Goal: Browse casually

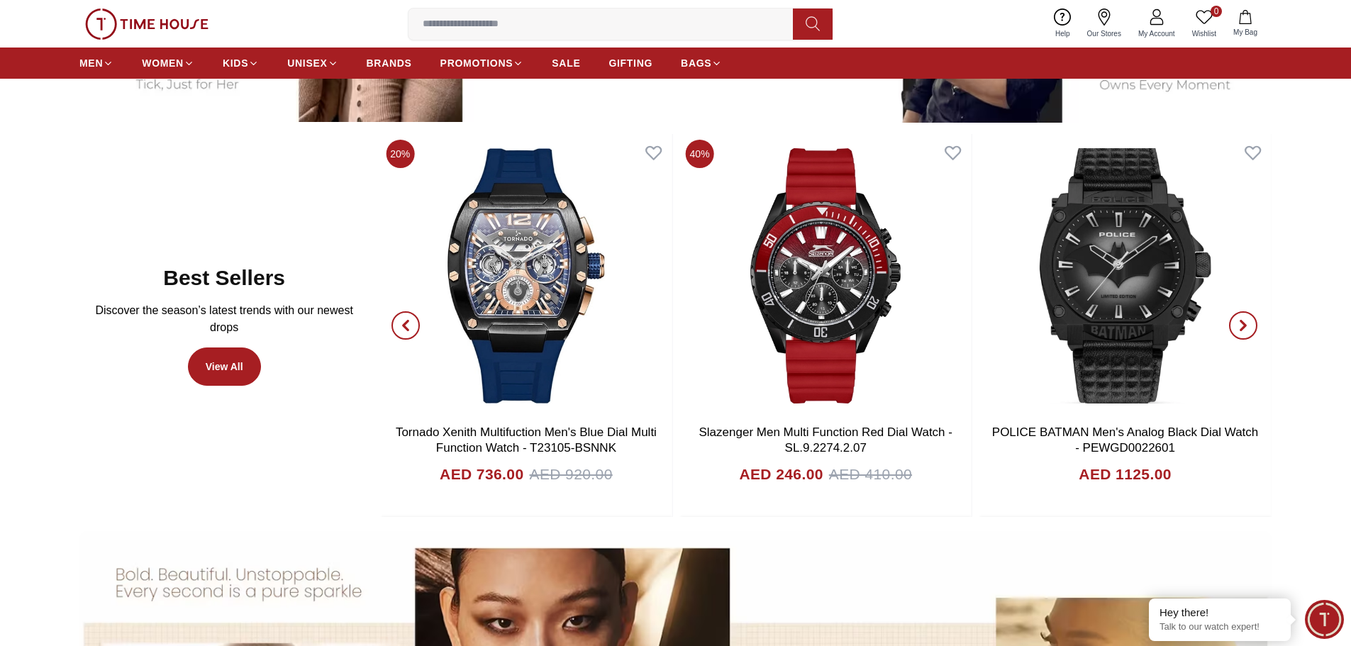
scroll to position [877, 0]
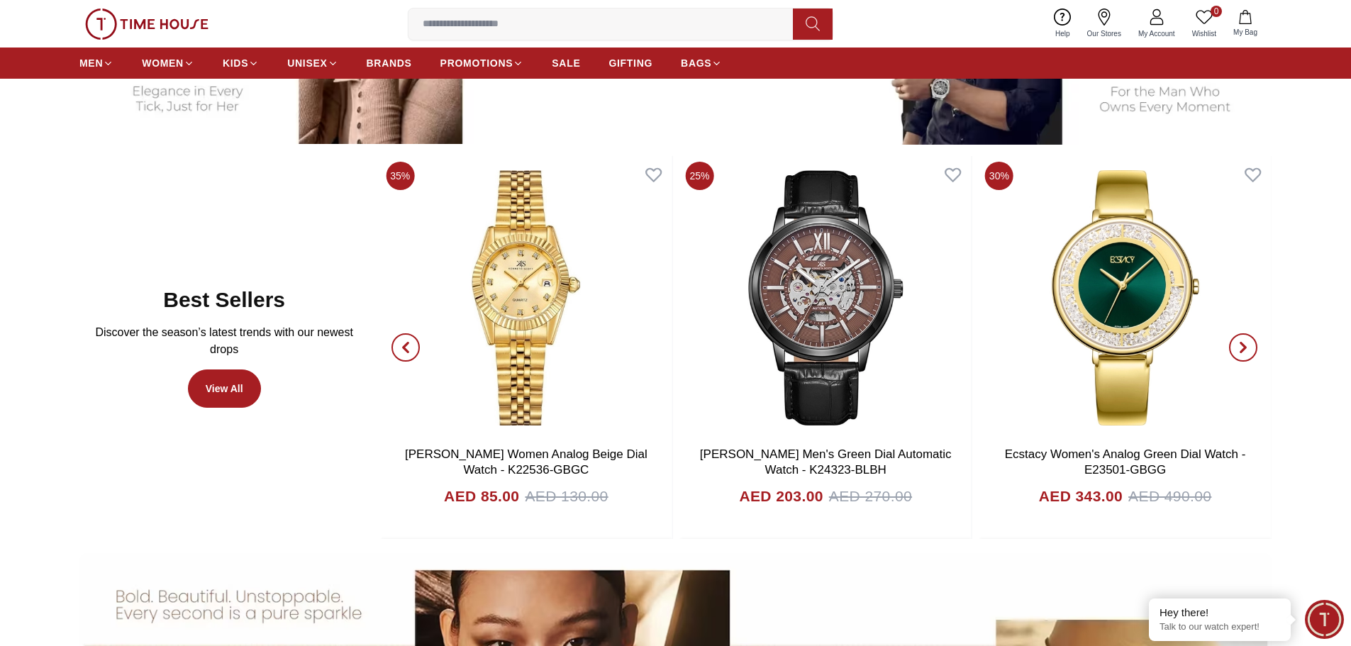
click at [1242, 348] on icon "button" at bounding box center [1243, 347] width 11 height 11
click at [1235, 347] on span "button" at bounding box center [1243, 347] width 28 height 28
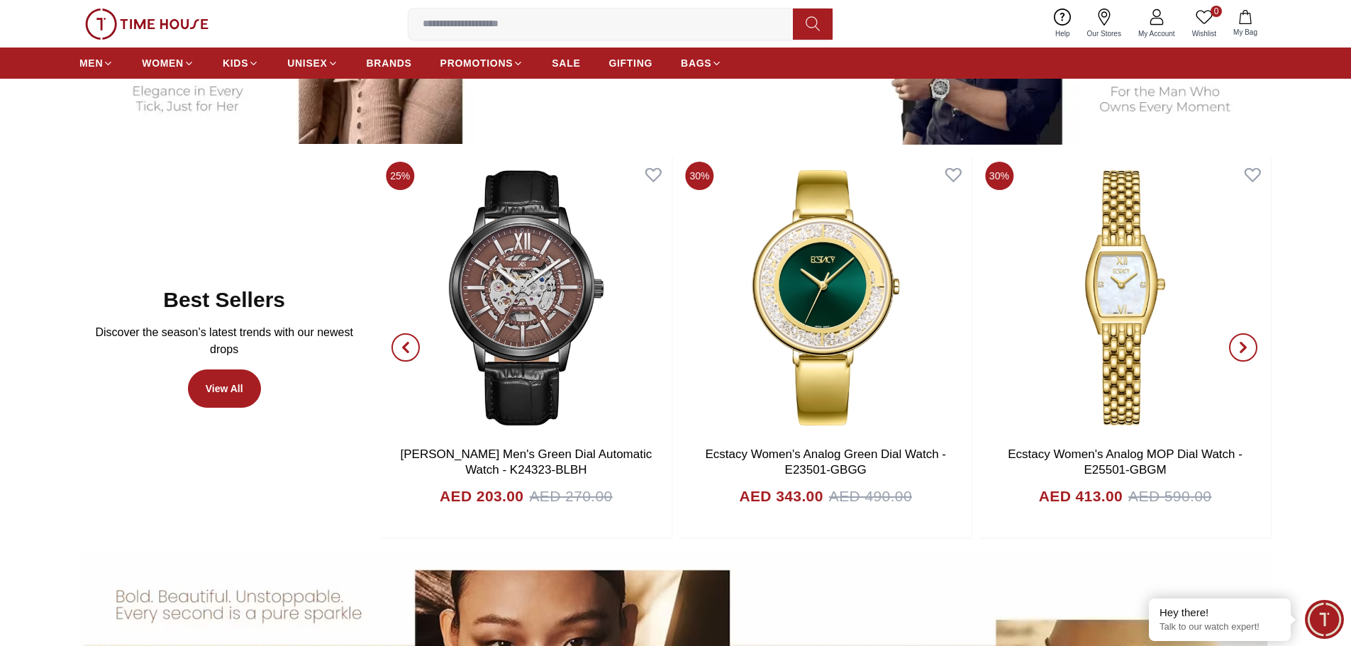
click at [1233, 345] on span "button" at bounding box center [1243, 347] width 28 height 28
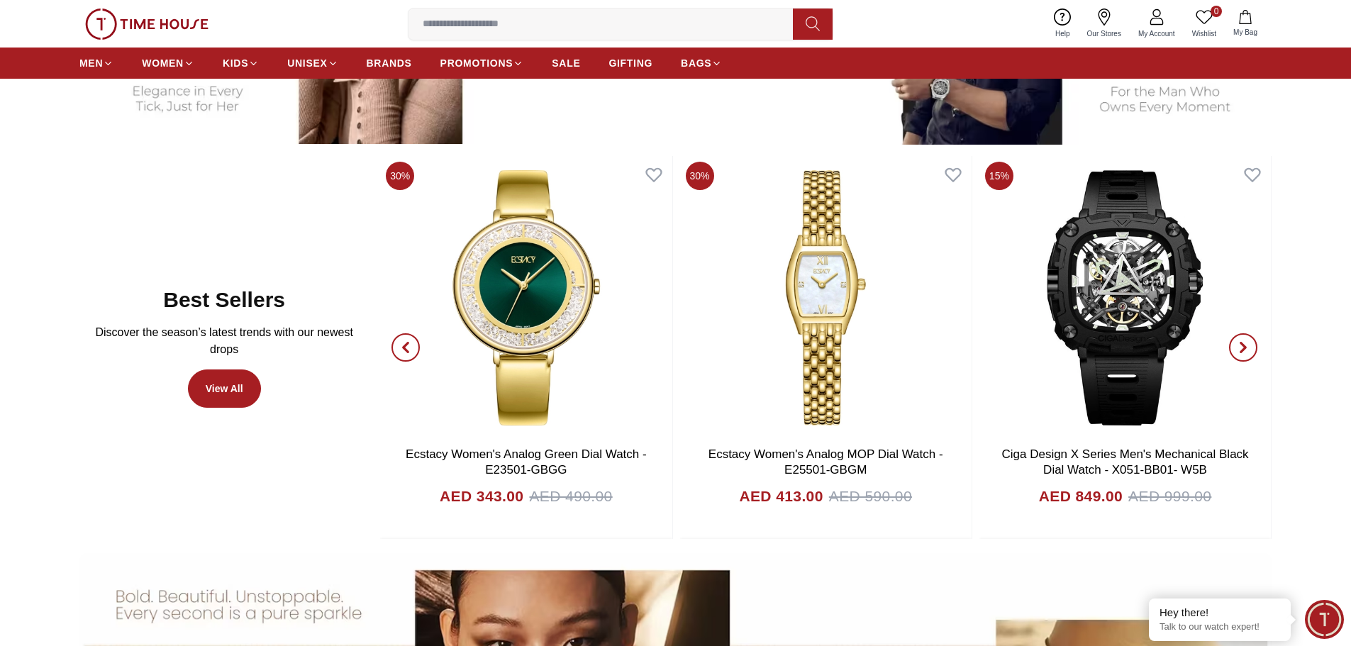
click at [1228, 344] on button "button" at bounding box center [1243, 348] width 51 height 384
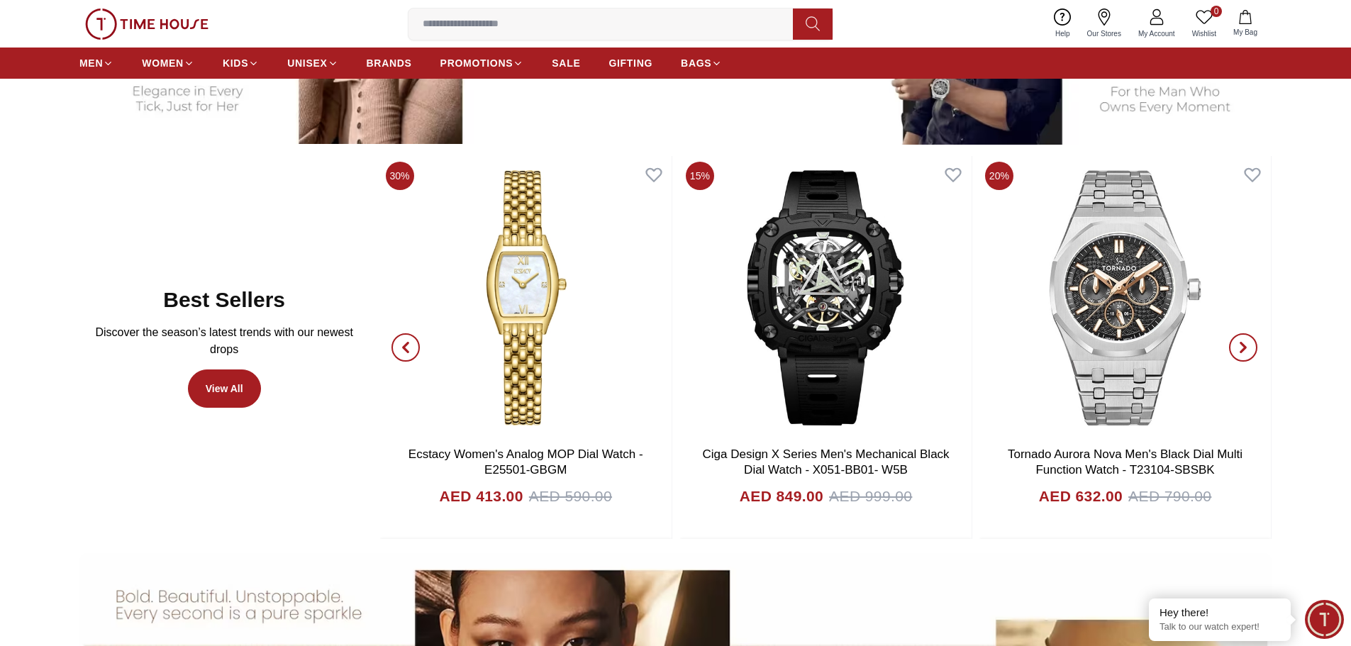
click at [1228, 344] on button "button" at bounding box center [1243, 348] width 51 height 384
click at [1235, 347] on span "button" at bounding box center [1243, 347] width 28 height 28
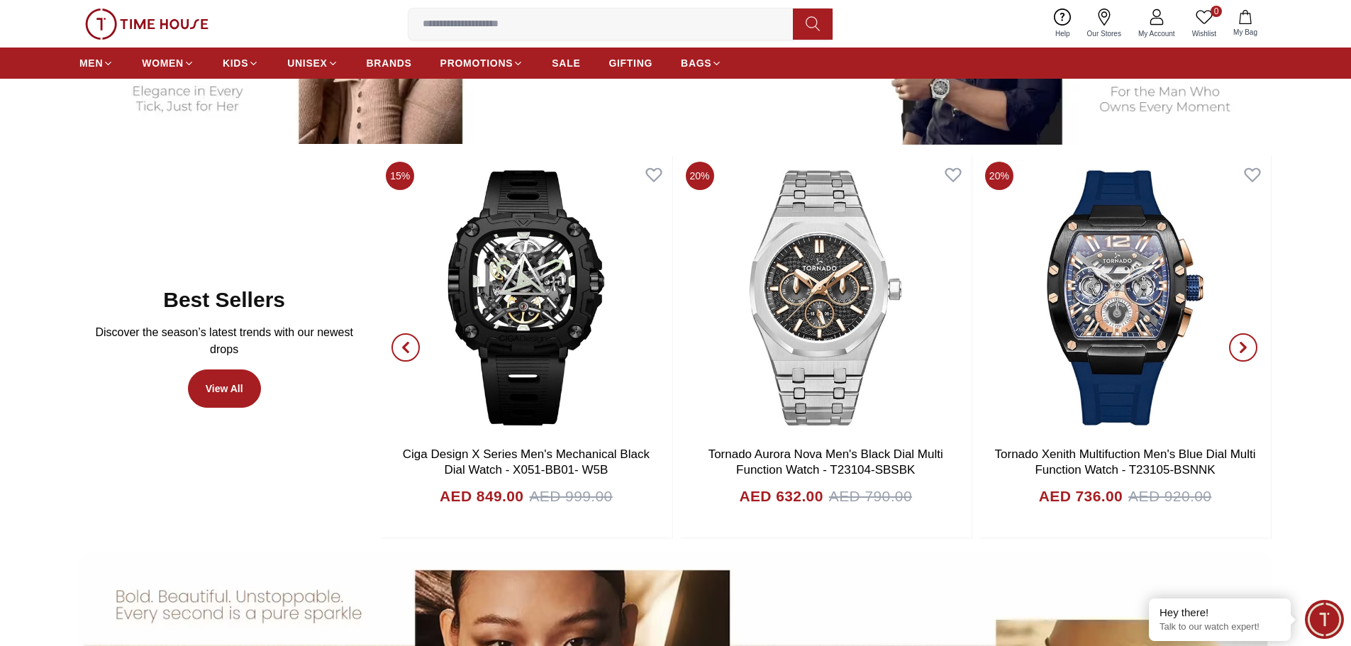
click at [1222, 344] on button "button" at bounding box center [1243, 348] width 51 height 384
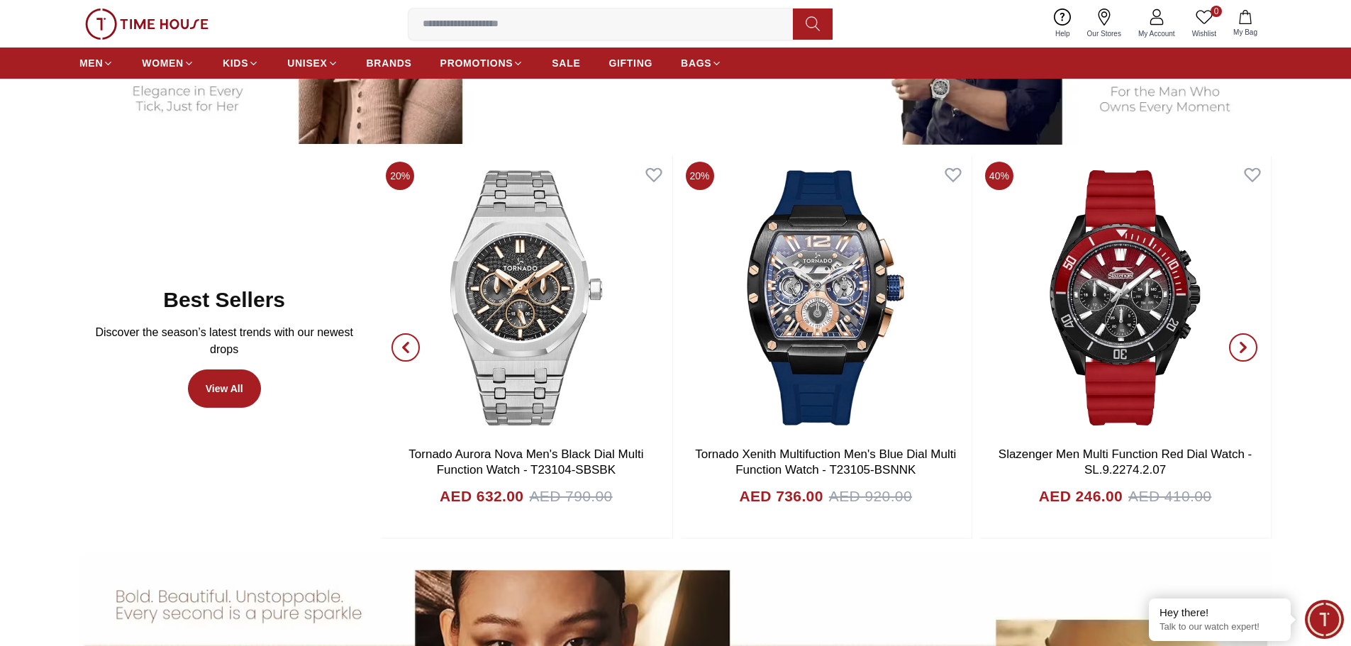
click at [1234, 343] on span "button" at bounding box center [1243, 347] width 28 height 28
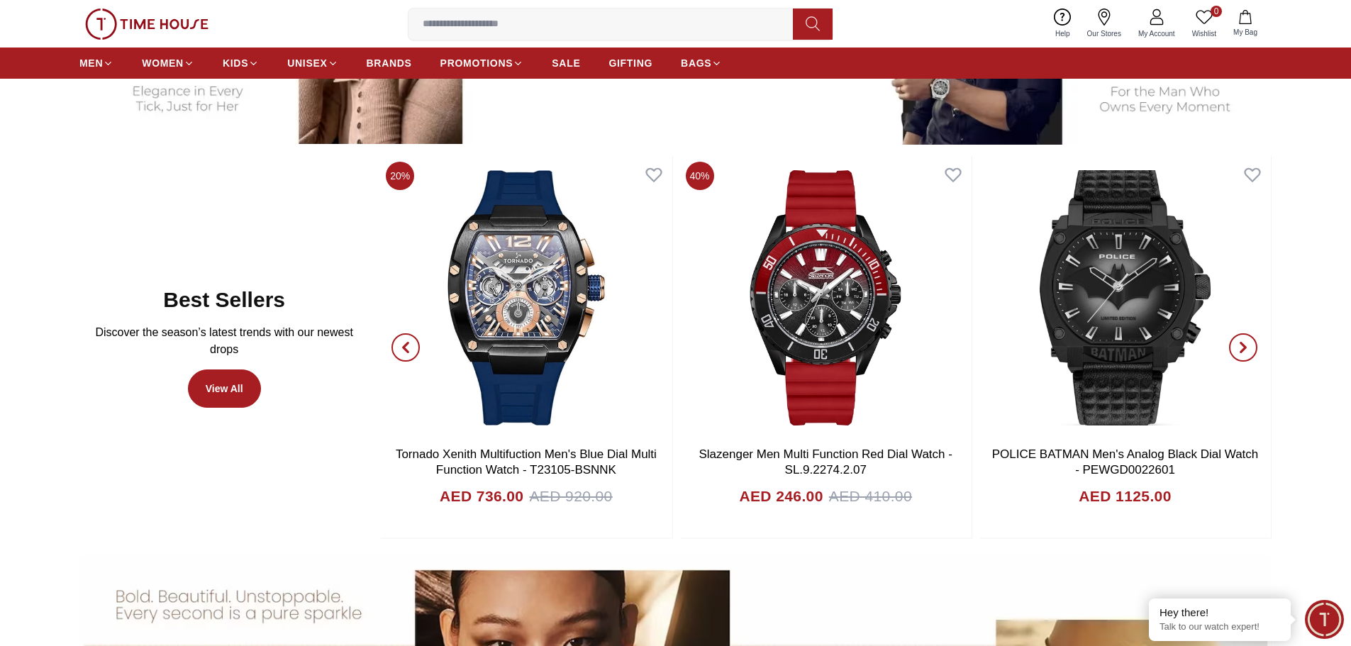
click at [1234, 341] on span "button" at bounding box center [1243, 347] width 28 height 28
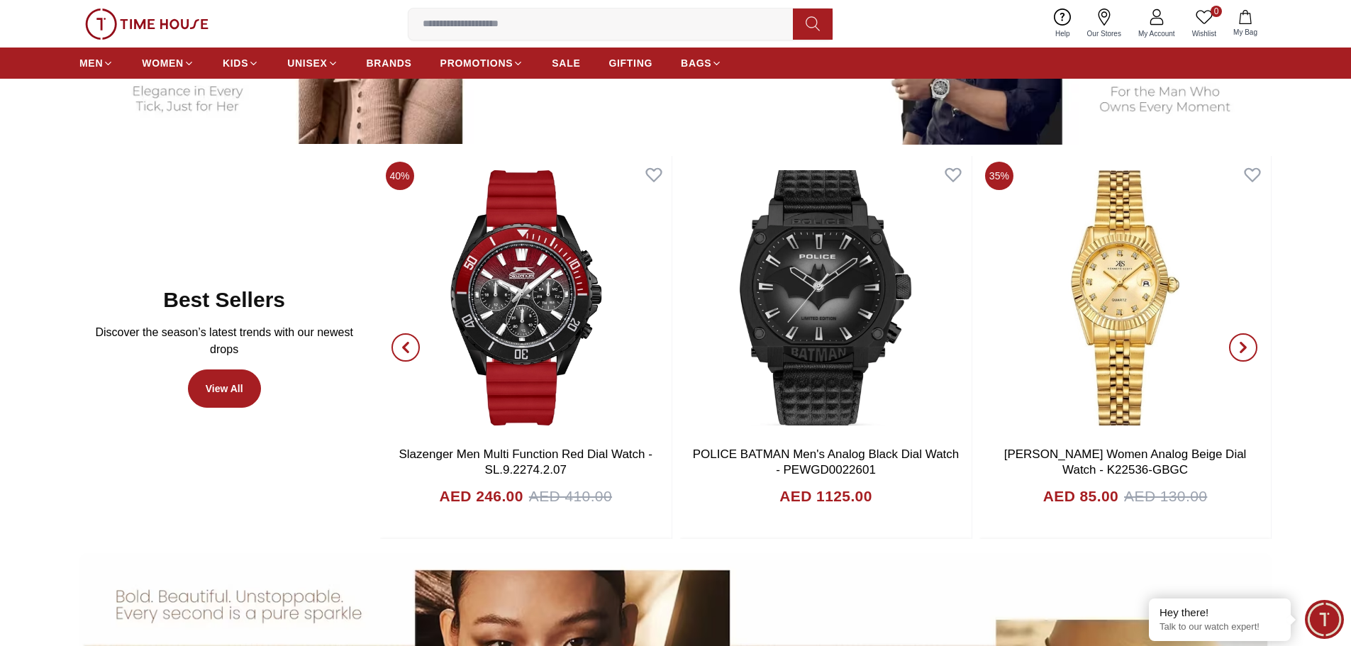
click at [1232, 341] on span "button" at bounding box center [1243, 347] width 28 height 28
click at [1242, 344] on icon "button" at bounding box center [1244, 347] width 4 height 9
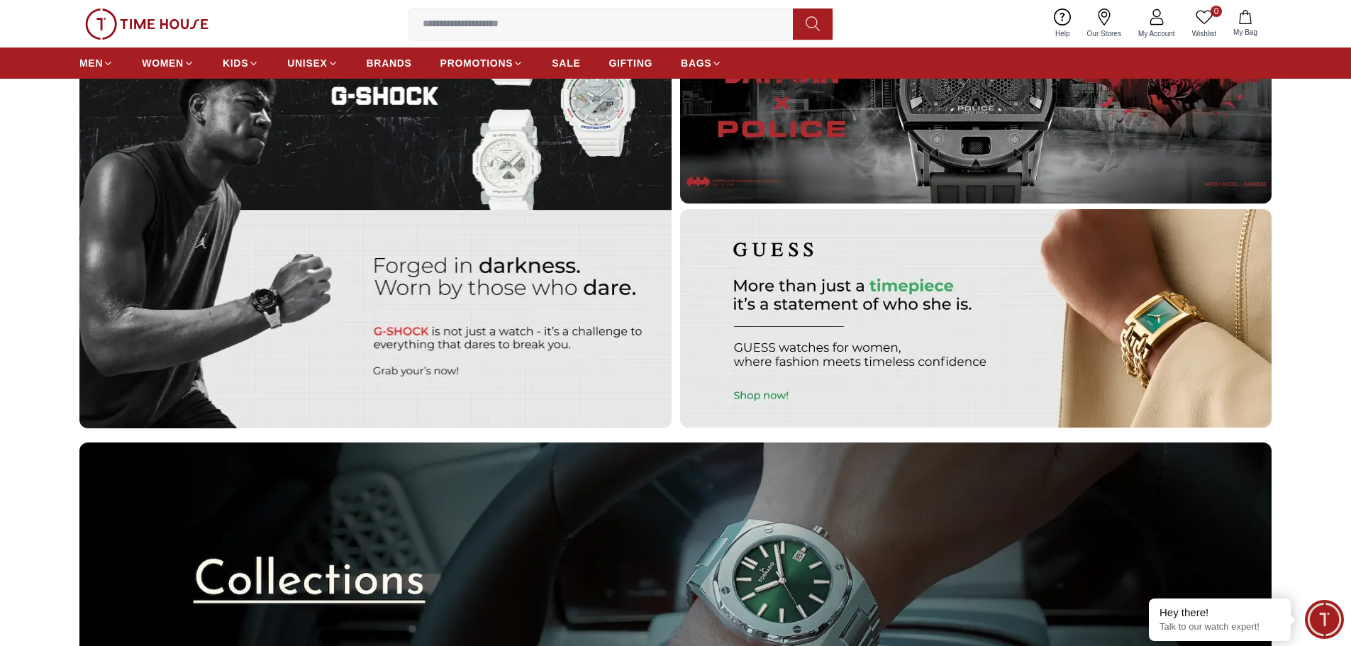
scroll to position [4555, 0]
